Goal: Information Seeking & Learning: Check status

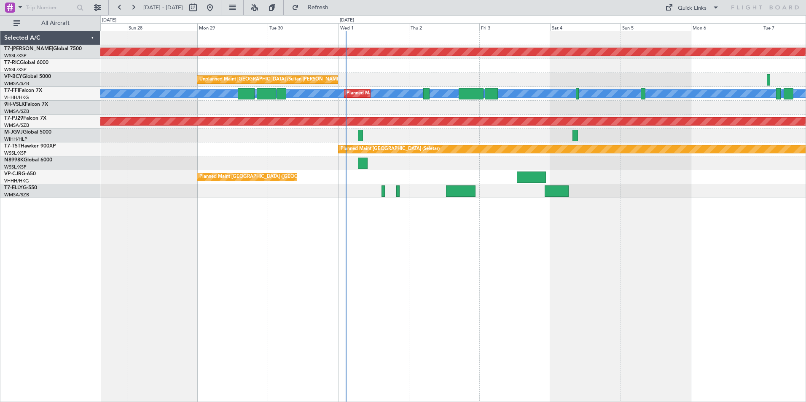
click at [487, 277] on div "Planned Maint [GEOGRAPHIC_DATA] (Seletar) Unplanned Maint [GEOGRAPHIC_DATA] (Su…" at bounding box center [452, 216] width 705 height 371
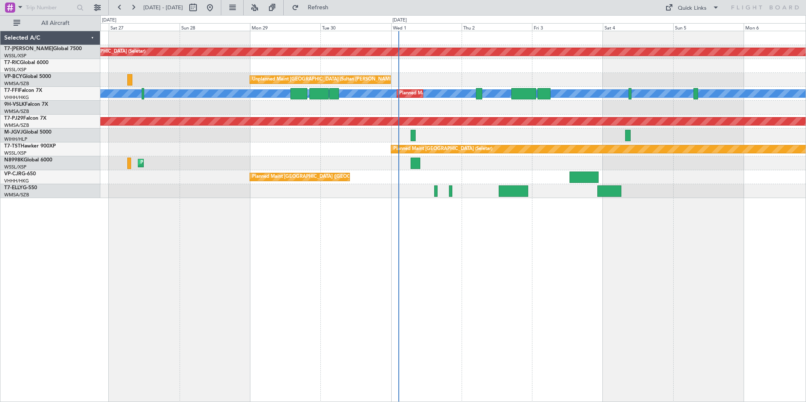
click at [421, 227] on div "Planned Maint [GEOGRAPHIC_DATA] (Seletar) Unplanned Maint [GEOGRAPHIC_DATA] (Su…" at bounding box center [452, 216] width 705 height 371
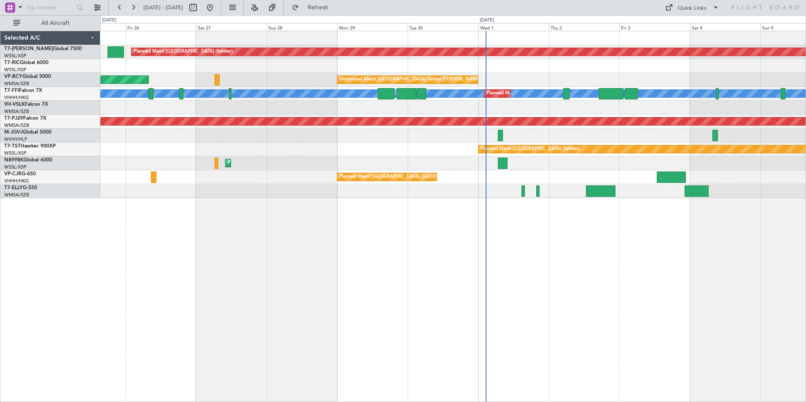
click at [376, 213] on div "Planned Maint [GEOGRAPHIC_DATA] (Seletar) AOG Maint [GEOGRAPHIC_DATA] ([GEOGRAP…" at bounding box center [452, 216] width 705 height 371
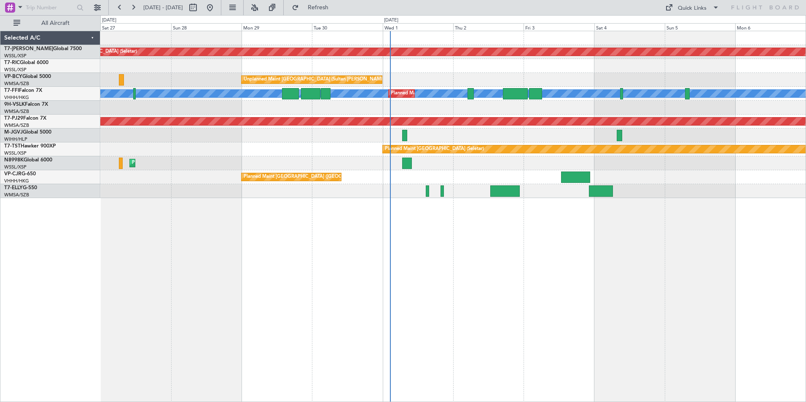
click at [310, 303] on div "Planned Maint [GEOGRAPHIC_DATA] (Seletar) Unplanned Maint [GEOGRAPHIC_DATA] (Su…" at bounding box center [452, 216] width 705 height 371
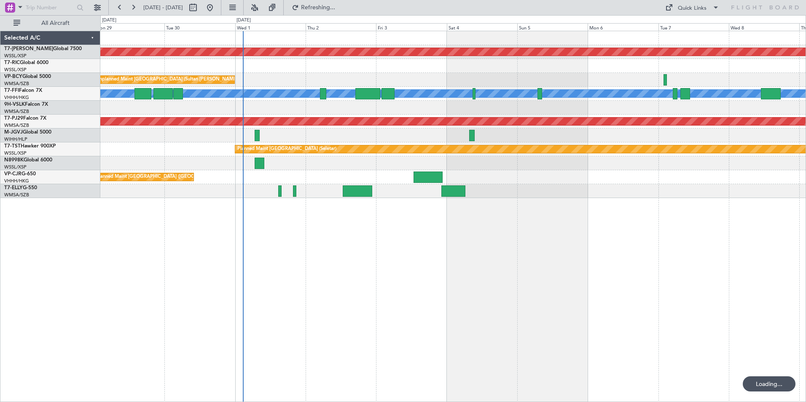
click at [364, 267] on div "Planned Maint [GEOGRAPHIC_DATA] (Seletar) Unplanned Maint [GEOGRAPHIC_DATA] (Su…" at bounding box center [452, 216] width 705 height 371
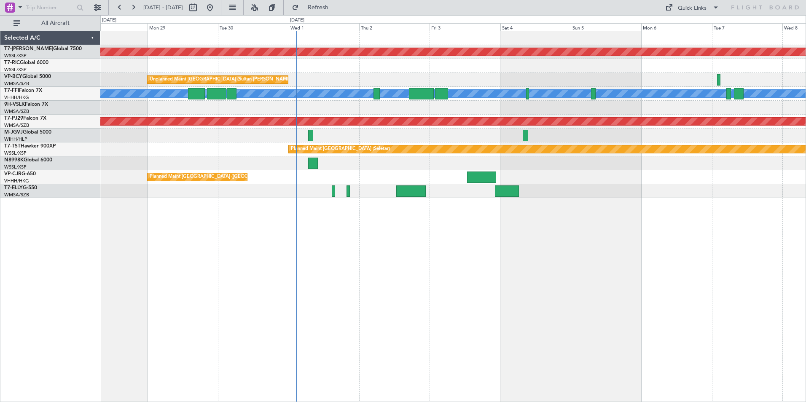
click at [323, 264] on div "Planned Maint [GEOGRAPHIC_DATA] (Seletar) Unplanned Maint [GEOGRAPHIC_DATA] (Su…" at bounding box center [452, 216] width 705 height 371
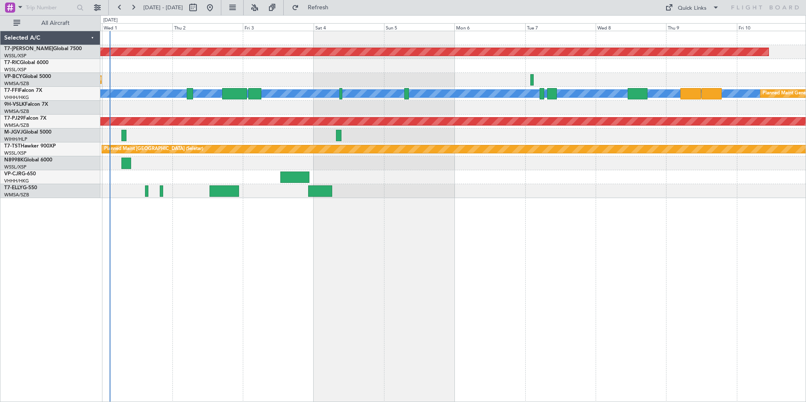
click at [316, 242] on div "Planned Maint [GEOGRAPHIC_DATA] (Seletar) Unplanned Maint [GEOGRAPHIC_DATA] (Su…" at bounding box center [452, 216] width 705 height 371
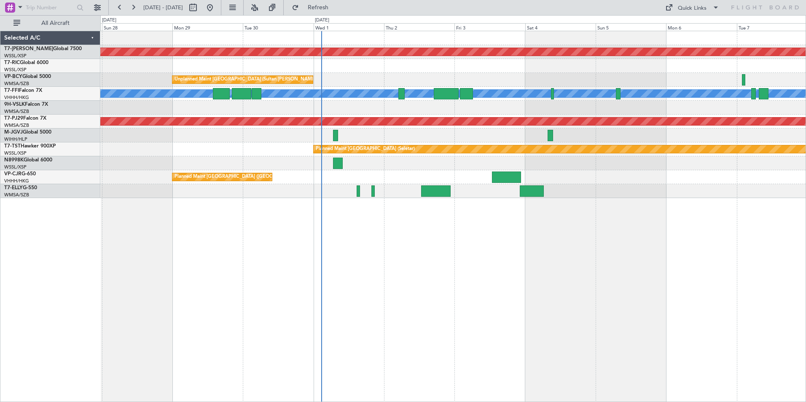
click at [403, 287] on div "Planned Maint [GEOGRAPHIC_DATA] (Seletar) Unplanned Maint [GEOGRAPHIC_DATA] (Su…" at bounding box center [452, 216] width 705 height 371
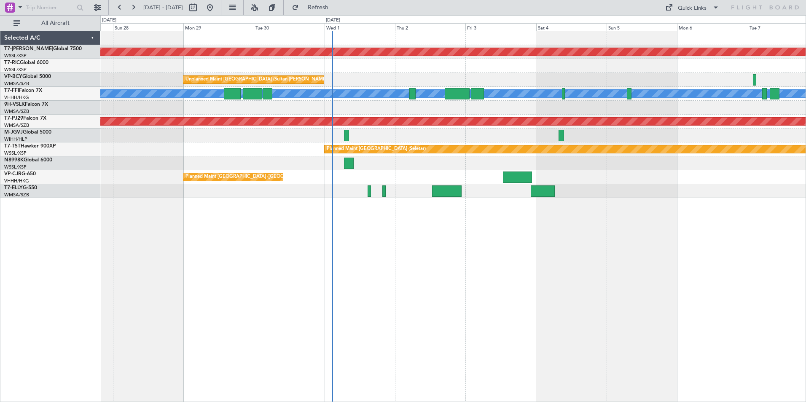
click at [314, 166] on div "Planned Maint [GEOGRAPHIC_DATA] ([GEOGRAPHIC_DATA] Intl)" at bounding box center [452, 163] width 705 height 14
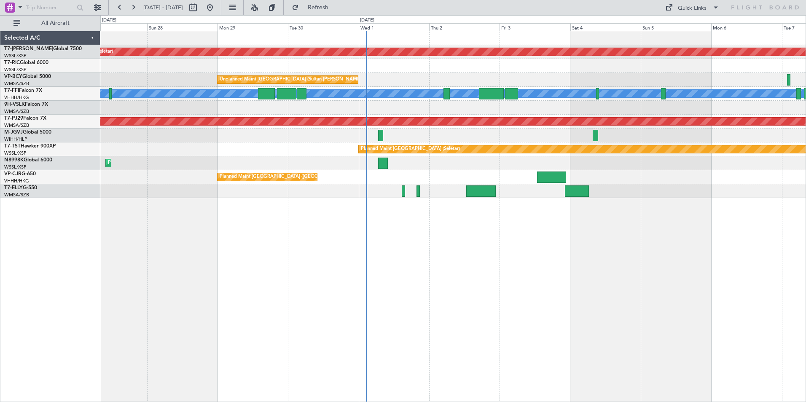
click at [340, 197] on div at bounding box center [452, 191] width 705 height 14
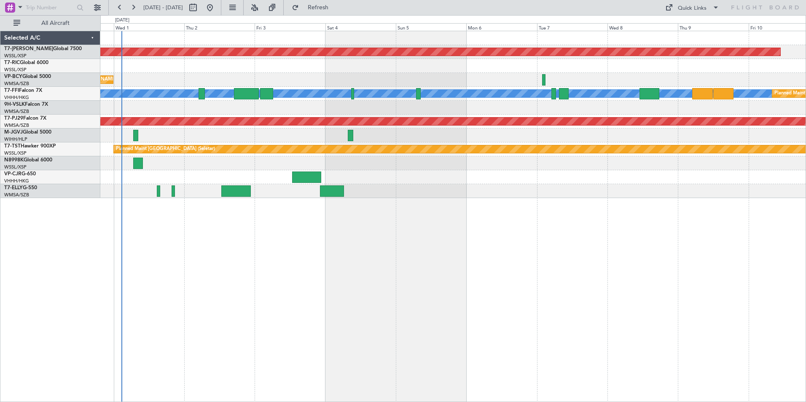
click at [346, 286] on div "Planned Maint [GEOGRAPHIC_DATA] (Seletar) Unplanned Maint [GEOGRAPHIC_DATA] (Su…" at bounding box center [452, 216] width 705 height 371
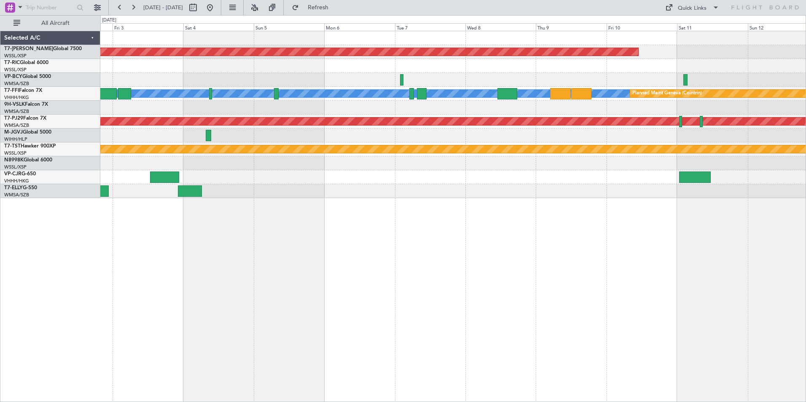
click at [461, 271] on div "Planned Maint [GEOGRAPHIC_DATA] (Seletar) Unplanned Maint [GEOGRAPHIC_DATA] (Su…" at bounding box center [452, 216] width 705 height 371
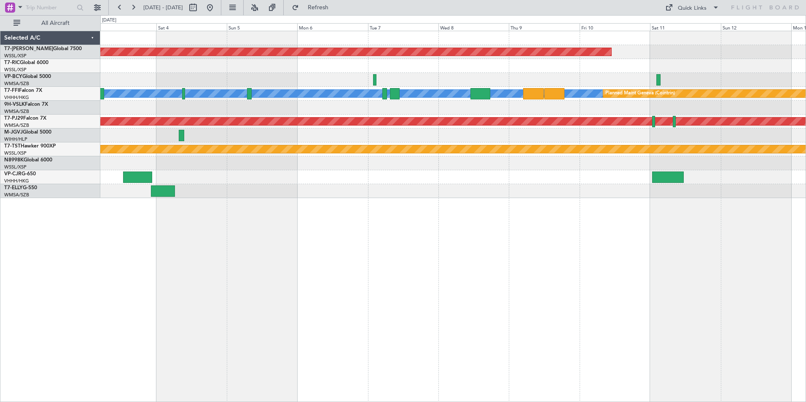
click at [297, 204] on div "Planned Maint [GEOGRAPHIC_DATA] (Seletar) Unplanned Maint [GEOGRAPHIC_DATA] (Su…" at bounding box center [452, 216] width 705 height 371
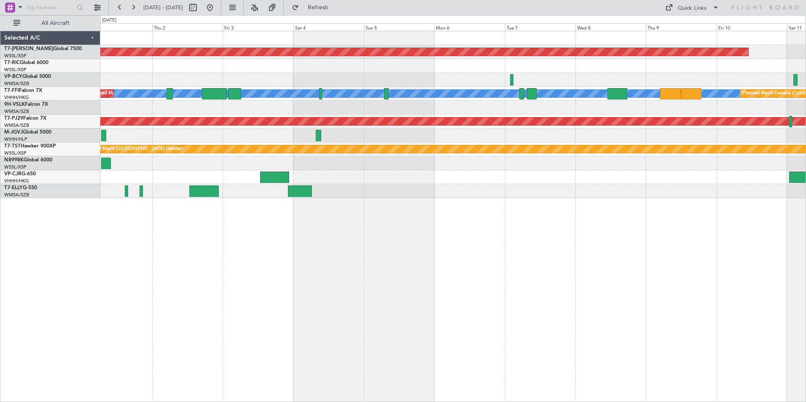
click at [429, 221] on div "Planned Maint [GEOGRAPHIC_DATA] (Seletar) Unplanned Maint [GEOGRAPHIC_DATA] (Su…" at bounding box center [452, 216] width 705 height 371
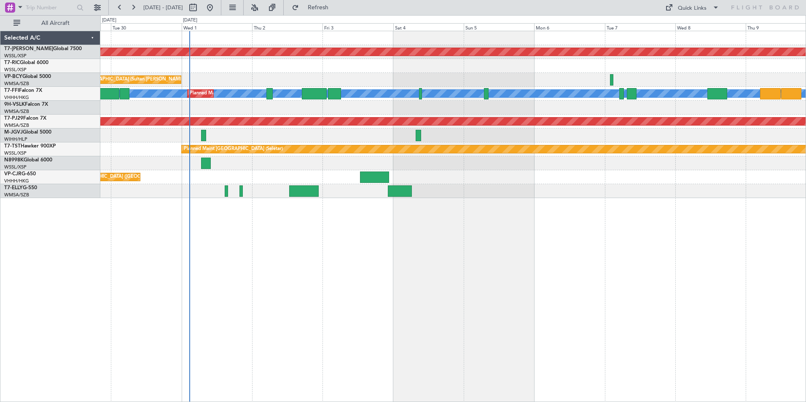
click at [289, 259] on div "Planned Maint [GEOGRAPHIC_DATA] (Seletar) Unplanned Maint [GEOGRAPHIC_DATA] (Su…" at bounding box center [452, 216] width 705 height 371
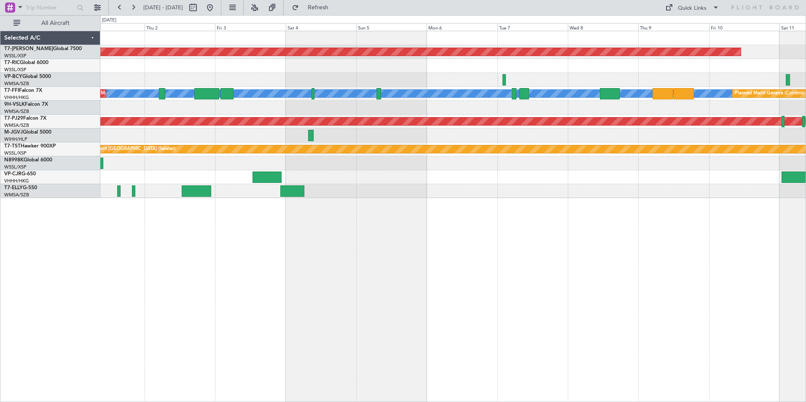
click at [495, 256] on div "Planned Maint [GEOGRAPHIC_DATA] (Seletar) Unplanned Maint [GEOGRAPHIC_DATA] (Su…" at bounding box center [452, 216] width 705 height 371
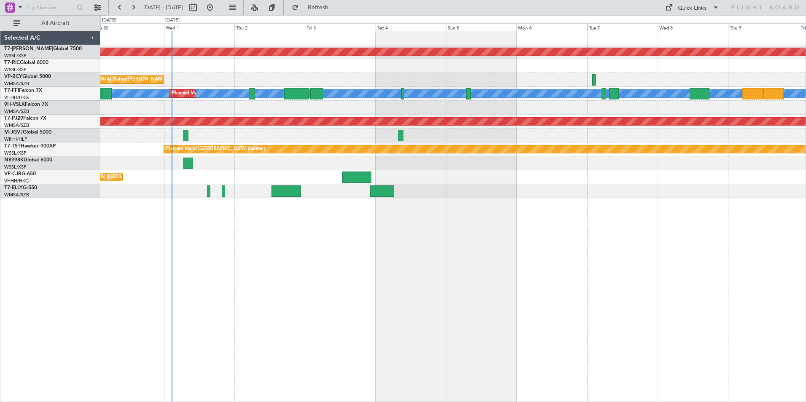
click at [365, 276] on div "Planned Maint [GEOGRAPHIC_DATA] (Seletar) Unplanned Maint [GEOGRAPHIC_DATA] (Su…" at bounding box center [452, 216] width 705 height 371
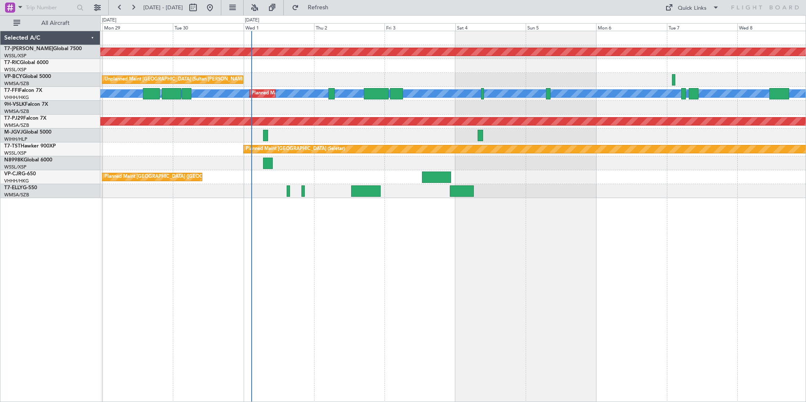
click at [309, 240] on div "Planned Maint [GEOGRAPHIC_DATA] (Seletar) Unplanned Maint [GEOGRAPHIC_DATA] (Su…" at bounding box center [452, 216] width 705 height 371
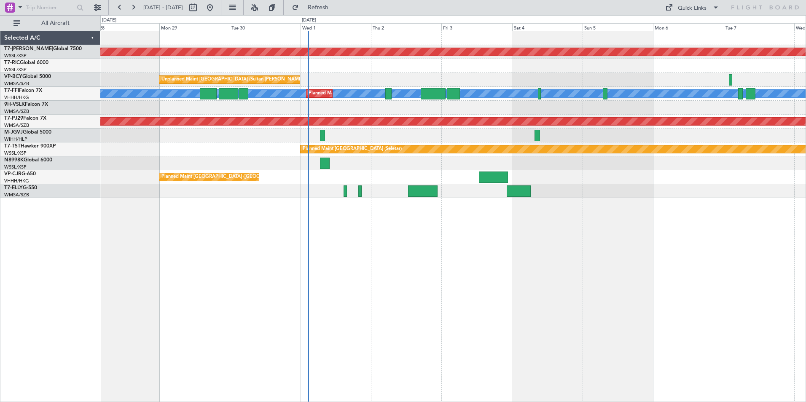
click at [263, 220] on div "Planned Maint [GEOGRAPHIC_DATA] (Seletar) Unplanned Maint [GEOGRAPHIC_DATA] (Su…" at bounding box center [452, 216] width 705 height 371
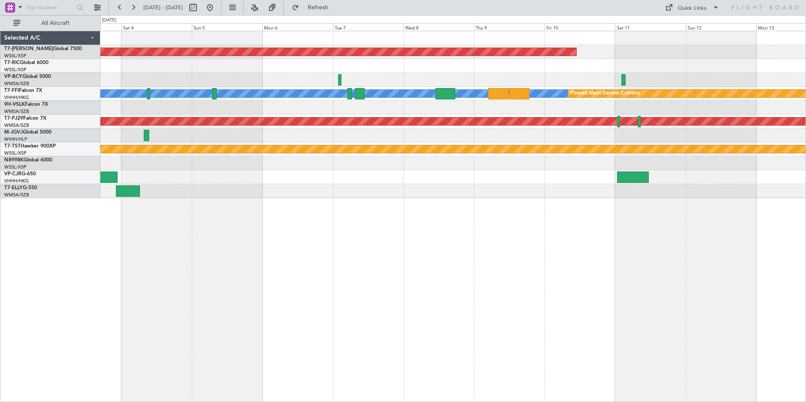
click at [234, 249] on div "Planned Maint [GEOGRAPHIC_DATA] (Seletar) [PERSON_NAME] [PERSON_NAME] Planned M…" at bounding box center [452, 216] width 705 height 371
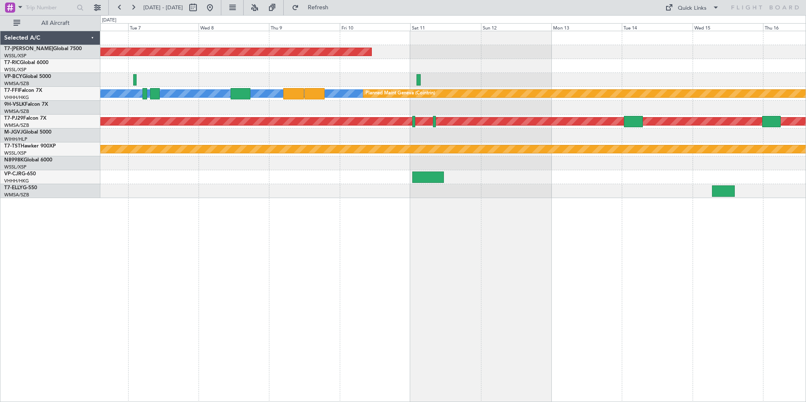
click at [467, 279] on div "Planned Maint [GEOGRAPHIC_DATA] (Seletar) [PERSON_NAME] [PERSON_NAME] Planned M…" at bounding box center [452, 216] width 705 height 371
click at [290, 279] on div "Planned Maint [GEOGRAPHIC_DATA] (Seletar) [PERSON_NAME] [PERSON_NAME] Planned M…" at bounding box center [452, 216] width 705 height 371
